Goal: Information Seeking & Learning: Learn about a topic

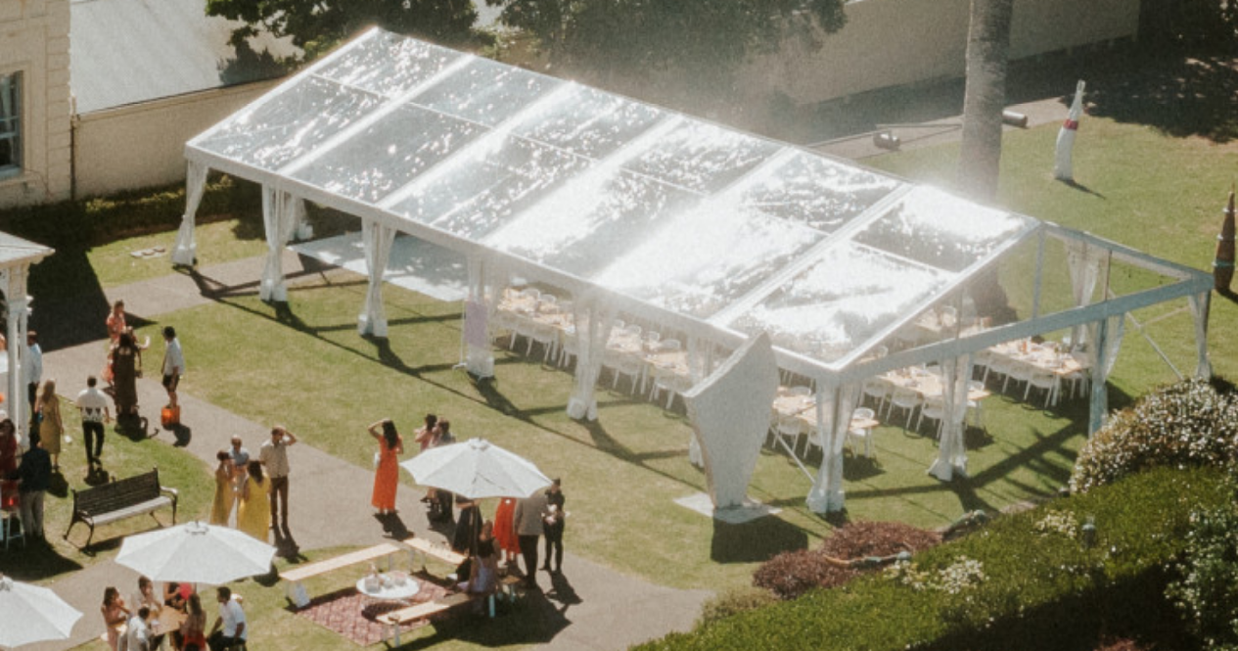
click at [781, 352] on img at bounding box center [619, 369] width 1238 height 580
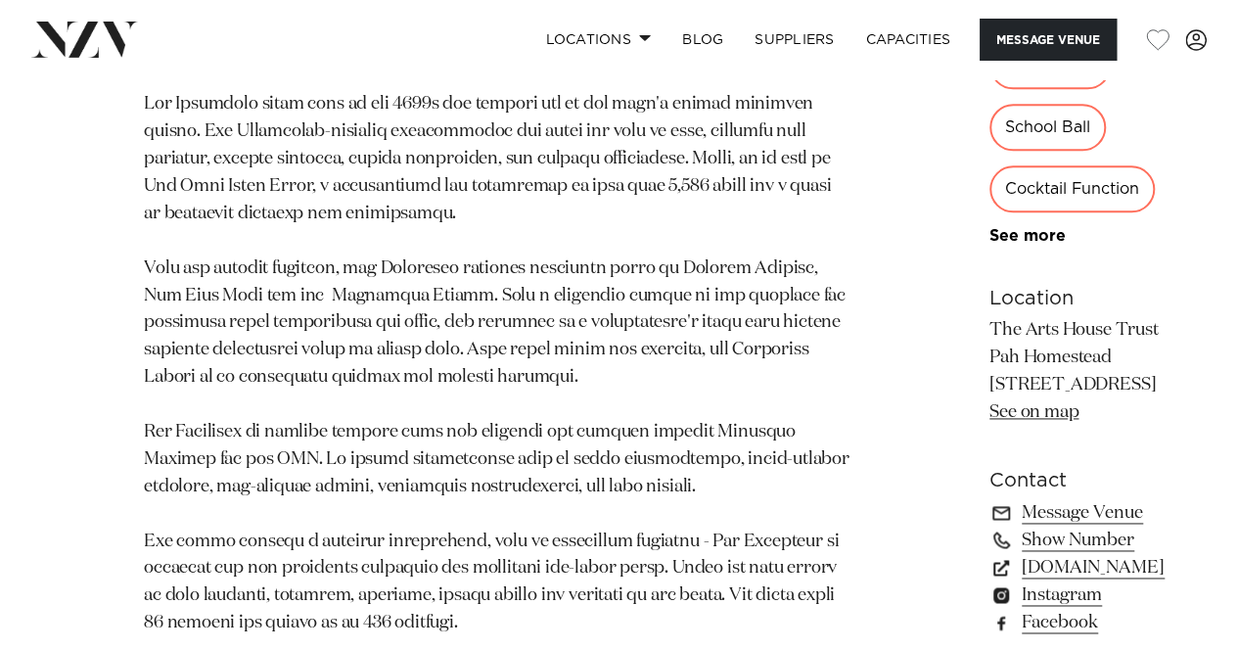
scroll to position [1172, 0]
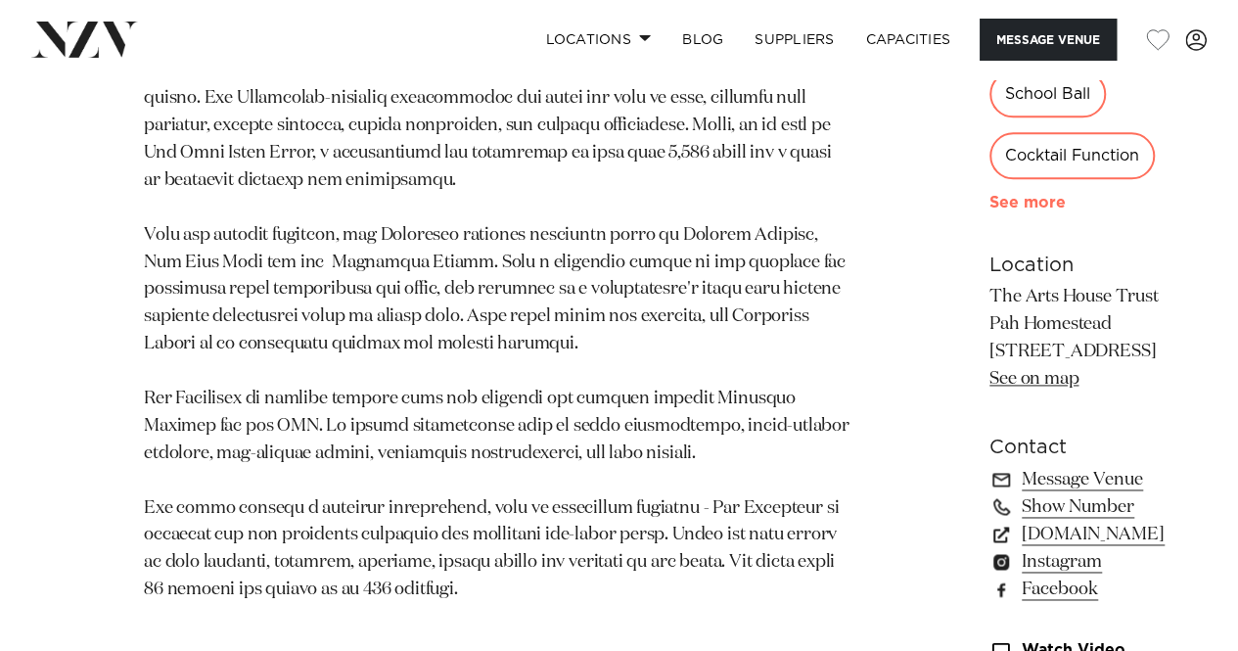
click at [989, 210] on link "See more" at bounding box center [1065, 203] width 153 height 16
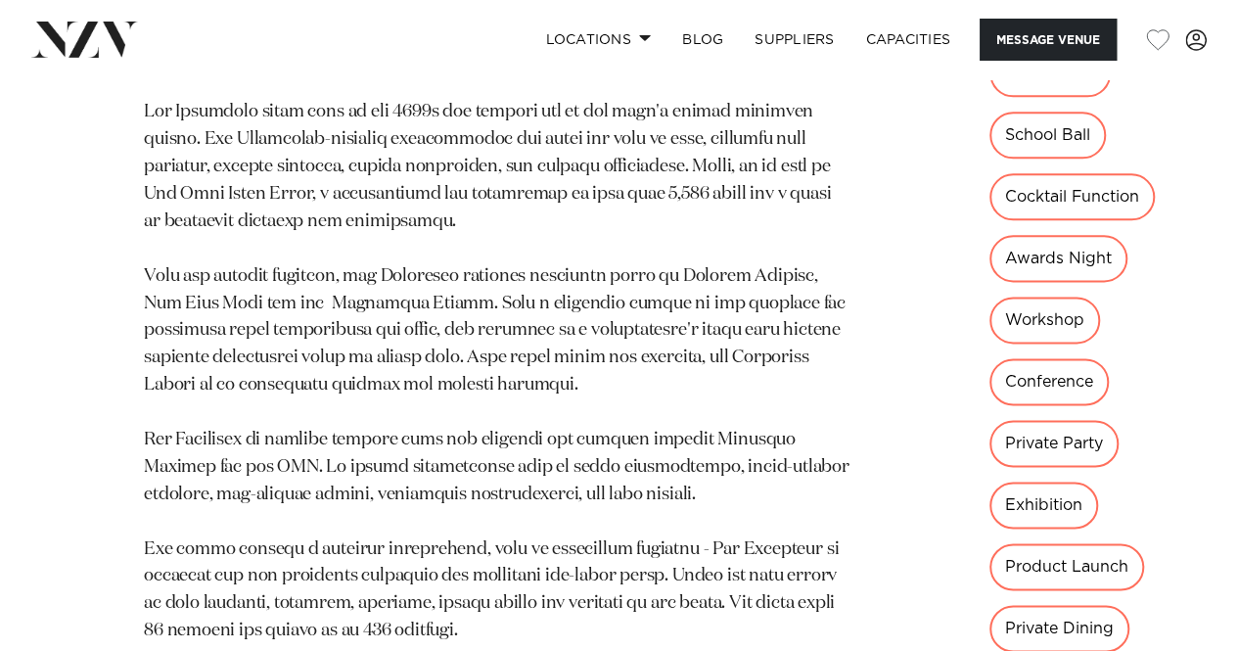
scroll to position [1131, 0]
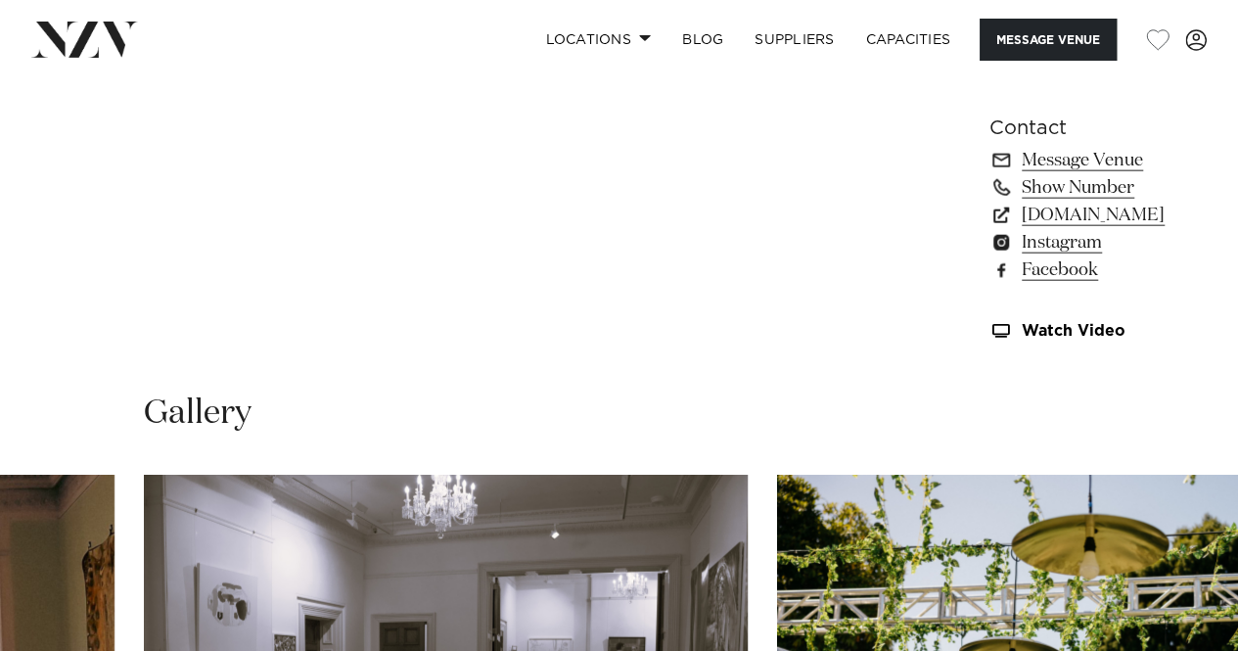
scroll to position [2229, 0]
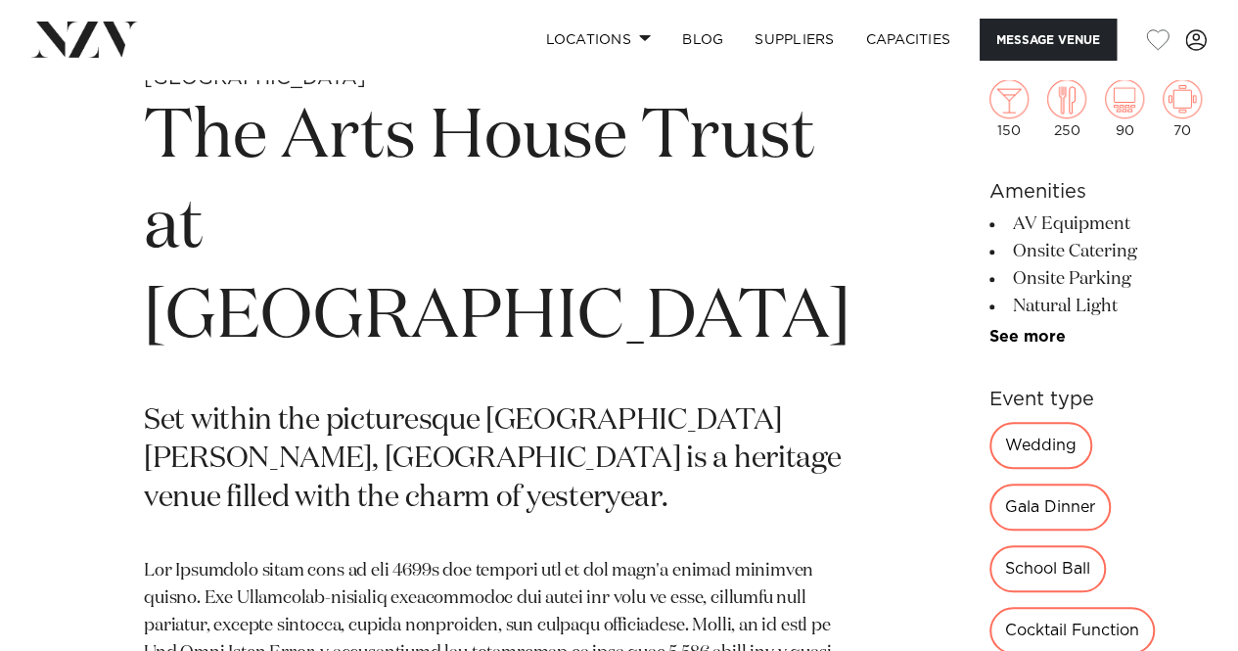
scroll to position [0, 0]
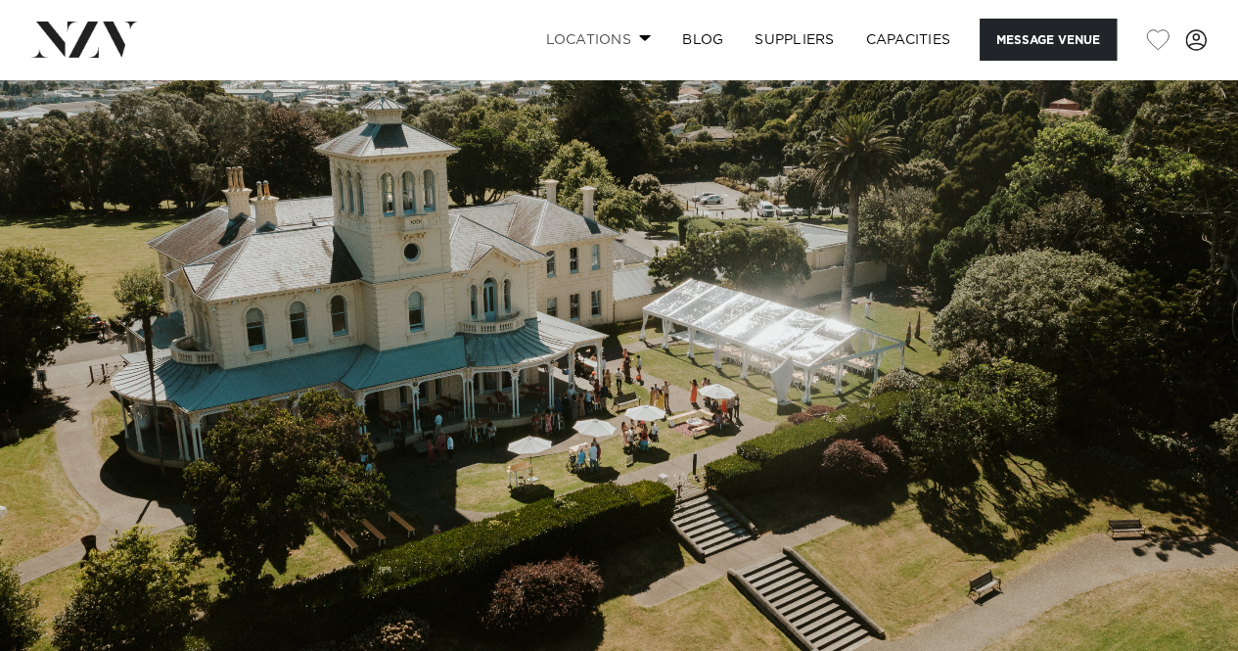
click at [618, 38] on link "Locations" at bounding box center [597, 40] width 137 height 42
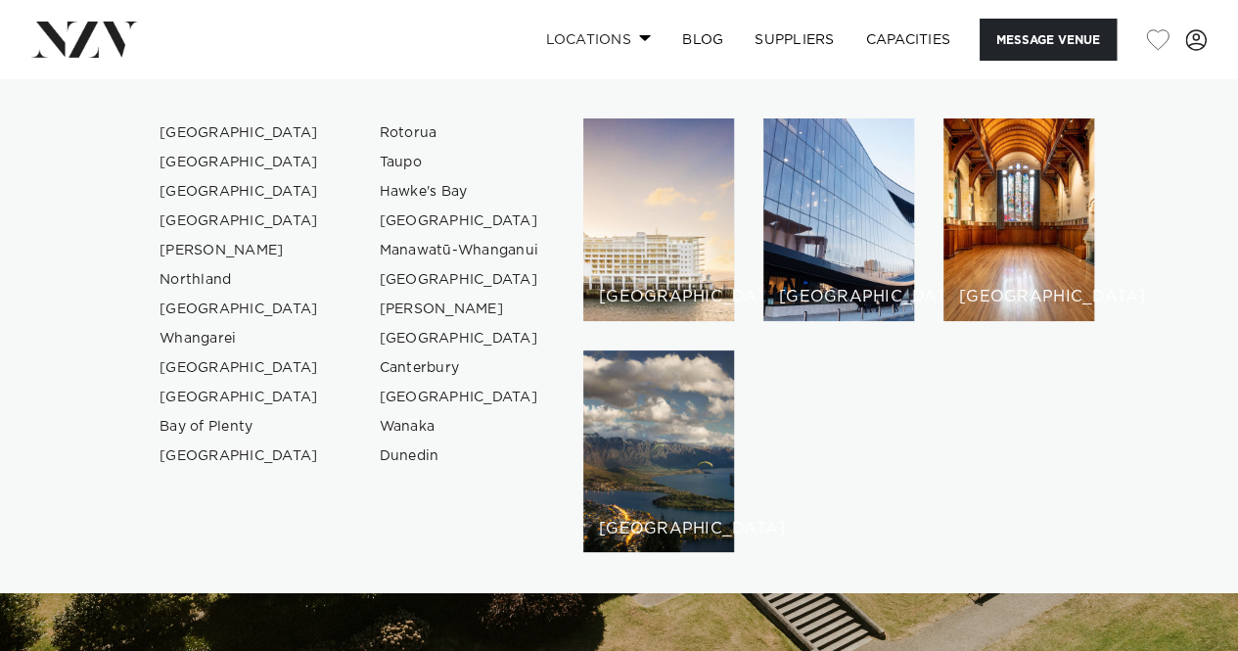
click at [639, 40] on span at bounding box center [645, 37] width 13 height 7
